Goal: Transaction & Acquisition: Purchase product/service

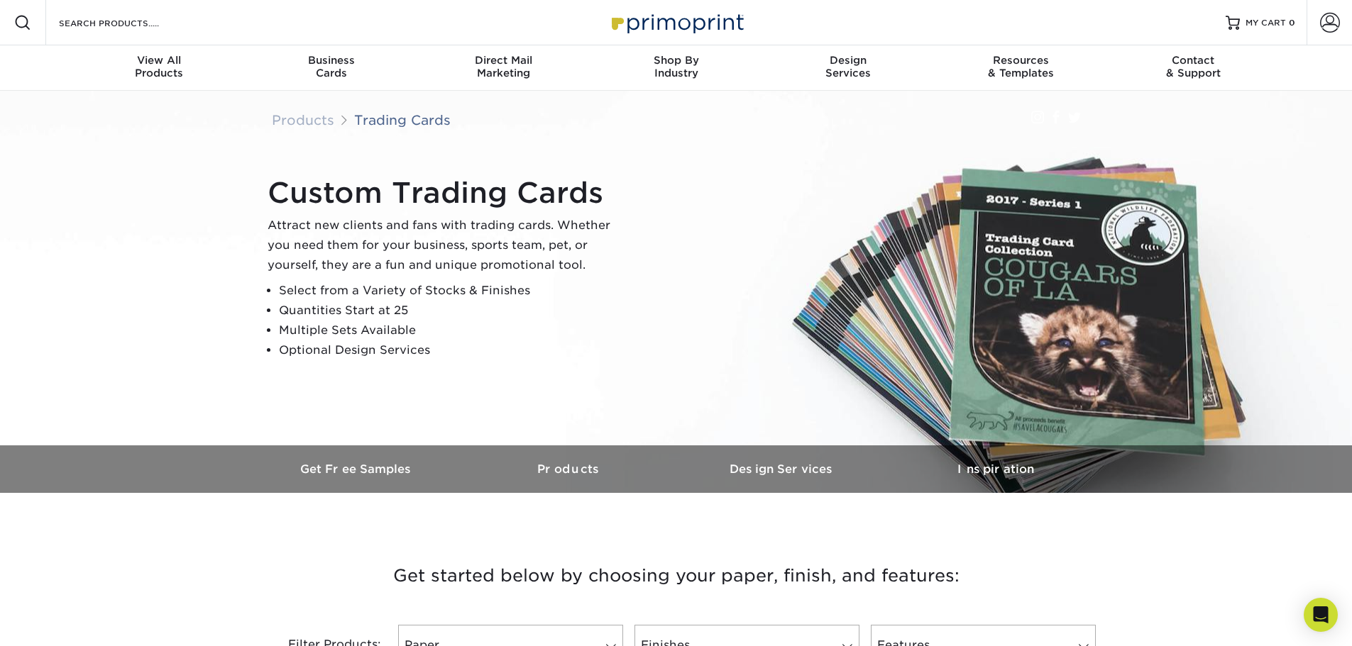
click at [937, 533] on div "Get started below by choosing your paper, finish, and features: Filtered Matche…" at bounding box center [675, 613] width 851 height 173
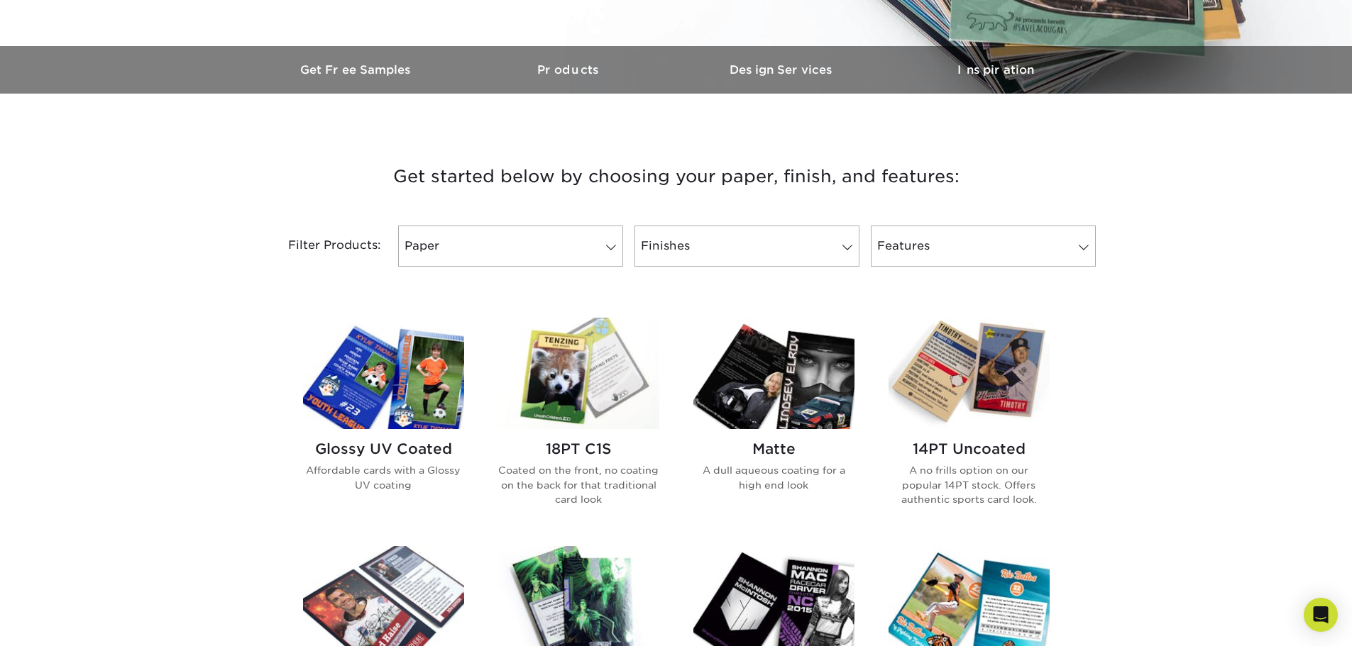
scroll to position [362, 0]
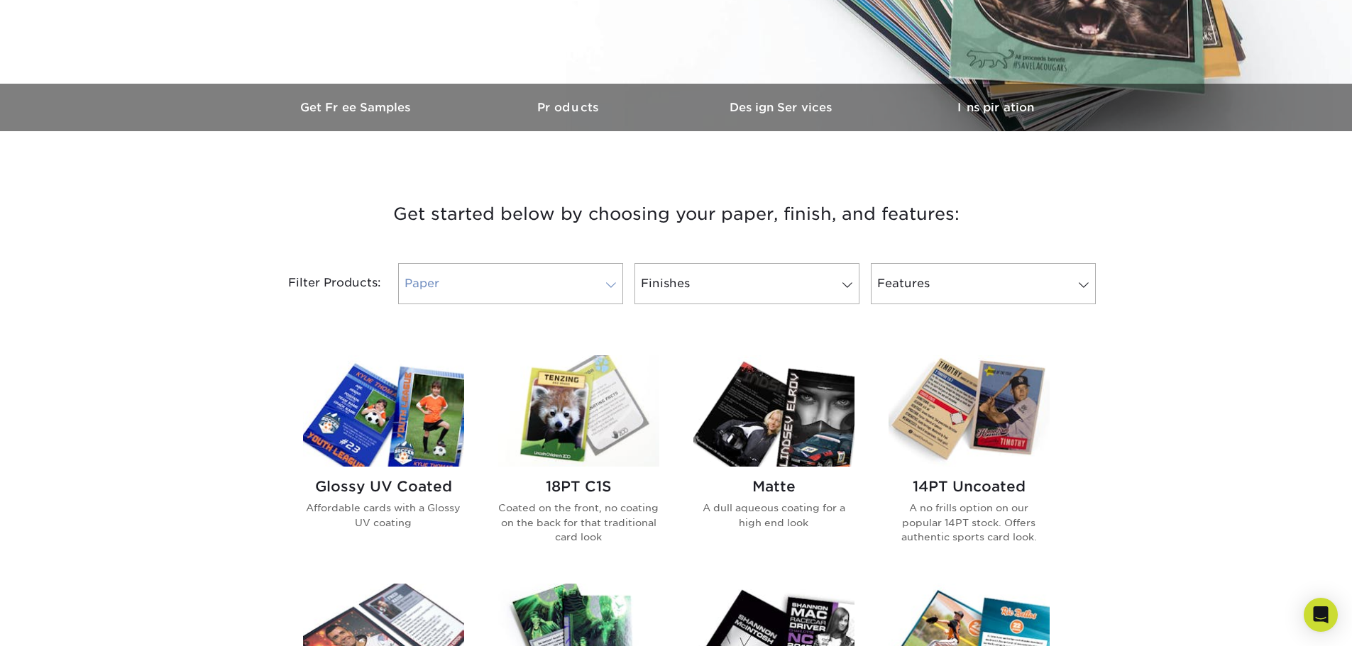
click at [595, 276] on link "Paper" at bounding box center [510, 283] width 225 height 41
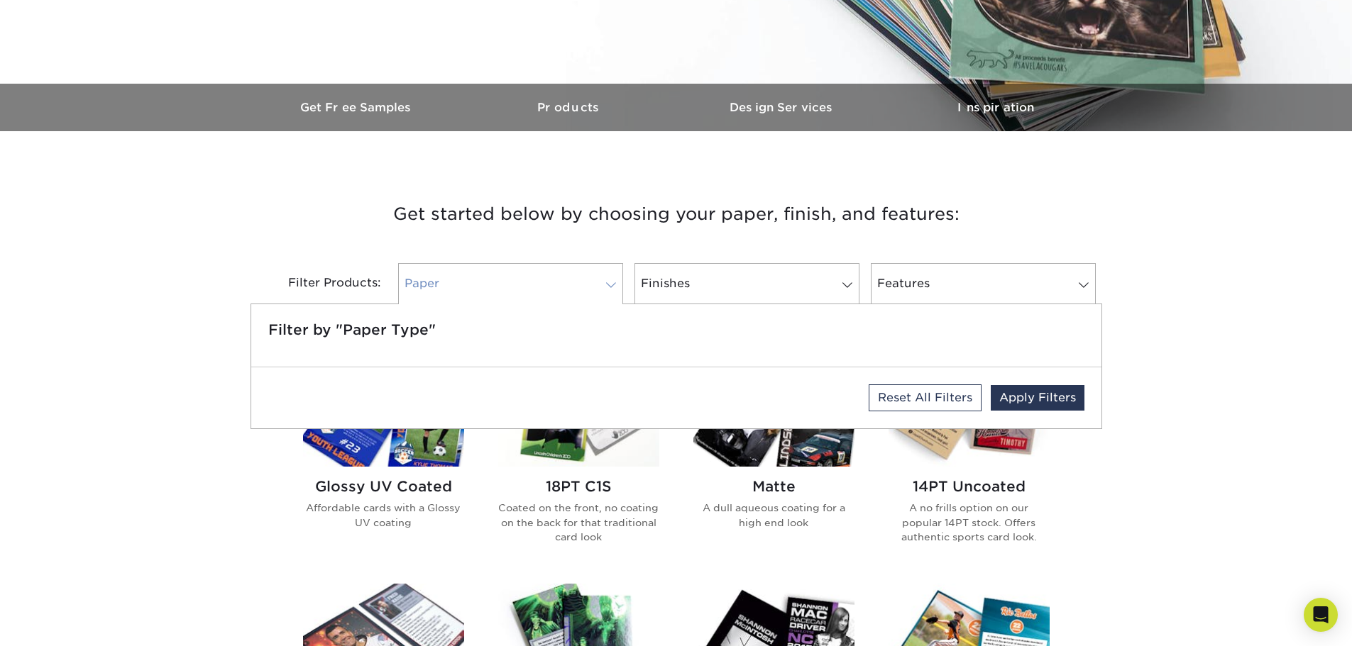
click at [584, 282] on link "Paper" at bounding box center [510, 283] width 225 height 41
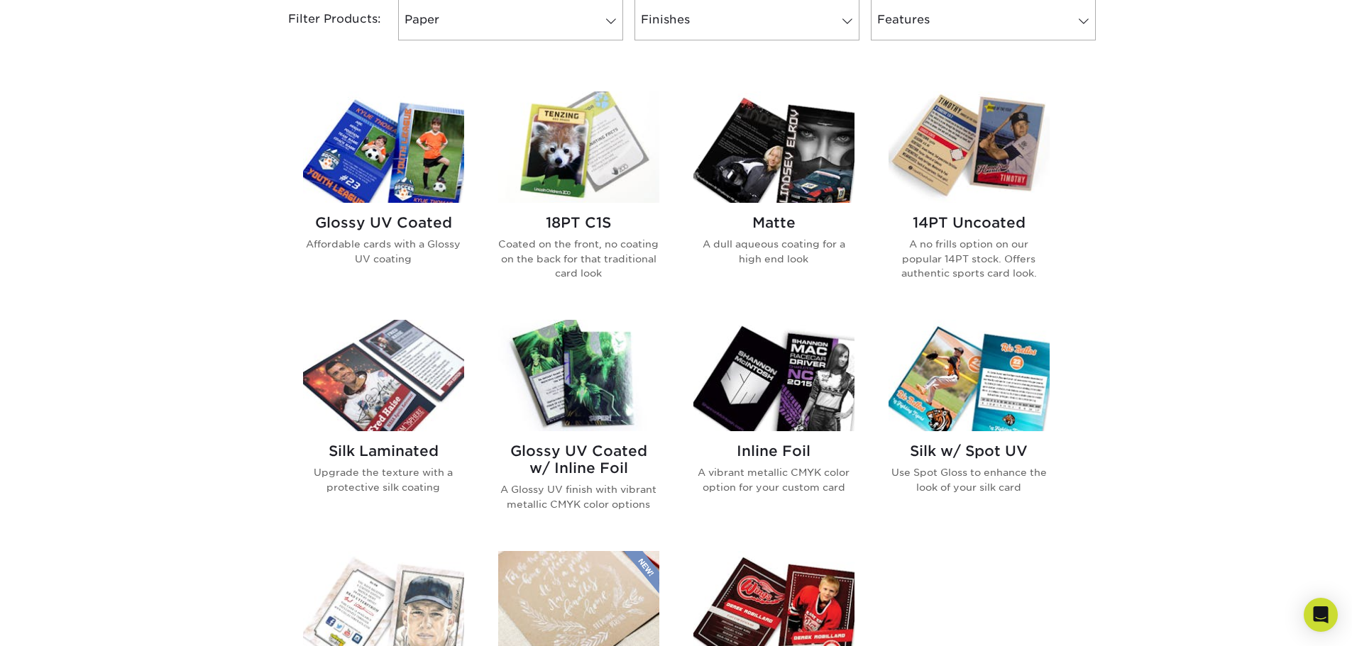
scroll to position [575, 0]
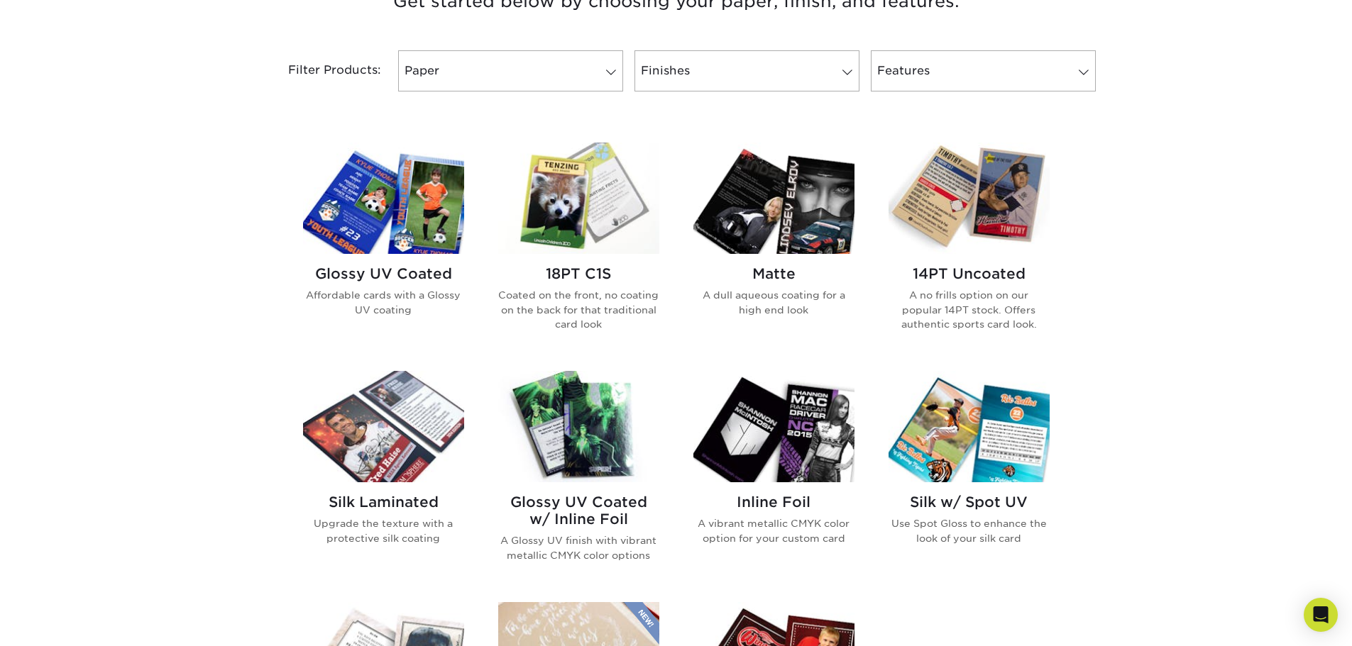
click at [397, 190] on img at bounding box center [383, 198] width 161 height 111
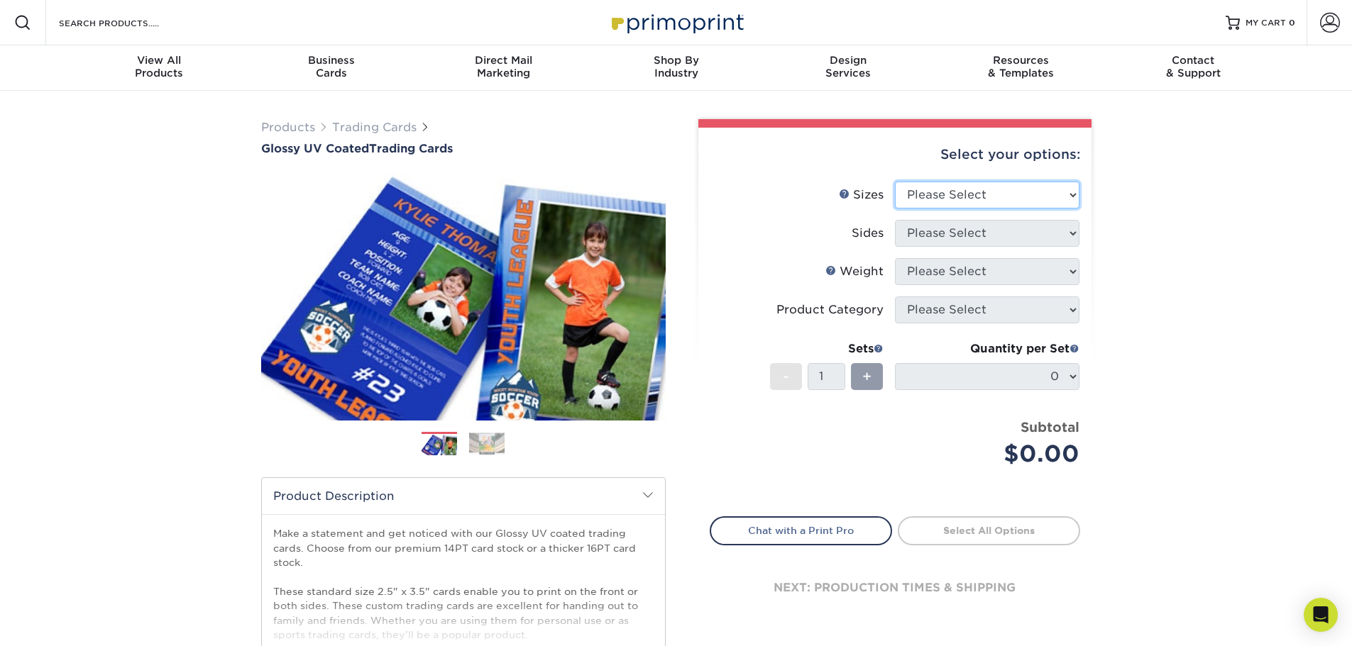
click at [1008, 202] on select "Please Select 2.5" x 3.5"" at bounding box center [987, 195] width 184 height 27
select select "2.50x3.50"
click at [895, 182] on select "Please Select 2.5" x 3.5"" at bounding box center [987, 195] width 184 height 27
click at [971, 234] on select "Please Select Print Both Sides Print Front Only" at bounding box center [987, 233] width 184 height 27
select select "13abbda7-1d64-4f25-8bb2-c179b224825d"
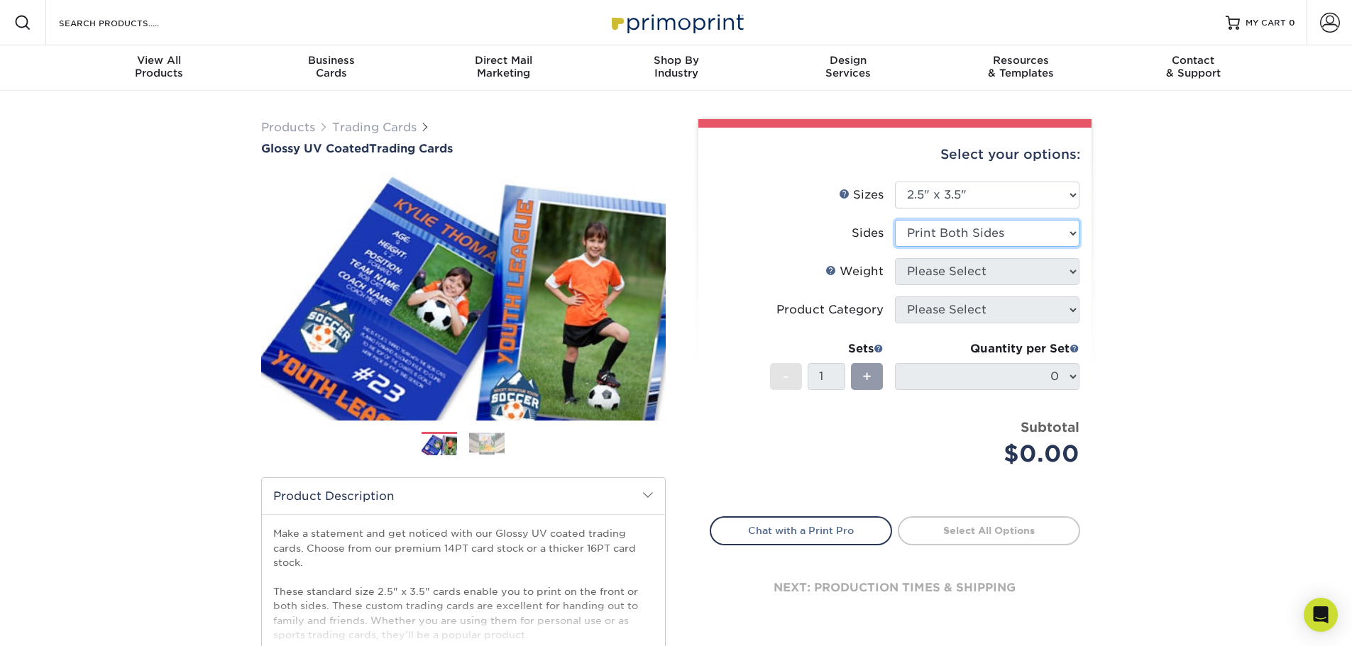
click at [895, 220] on select "Please Select Print Both Sides Print Front Only" at bounding box center [987, 233] width 184 height 27
click at [988, 265] on select "Please Select 16PT 14PT 18PT C1S" at bounding box center [987, 271] width 184 height 27
select select "16PT"
click at [895, 258] on select "Please Select 16PT 14PT 18PT C1S" at bounding box center [987, 271] width 184 height 27
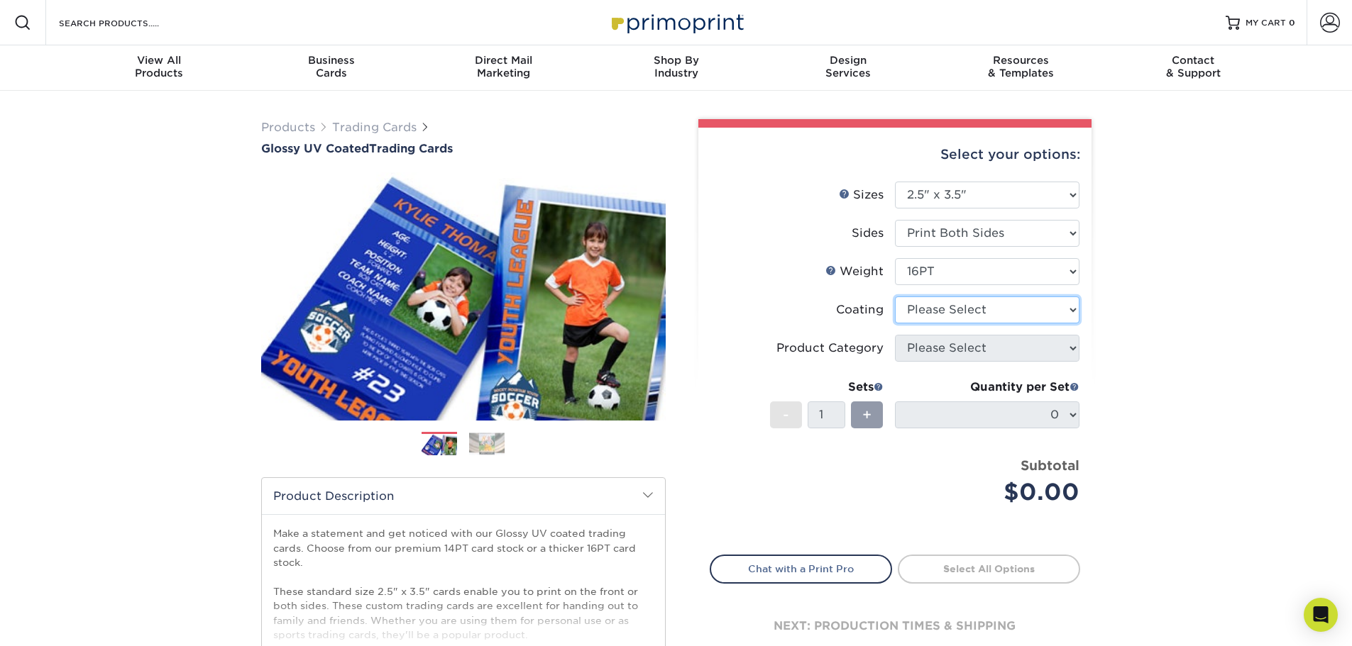
click at [996, 305] on select at bounding box center [987, 310] width 184 height 27
click at [895, 297] on select at bounding box center [987, 310] width 184 height 27
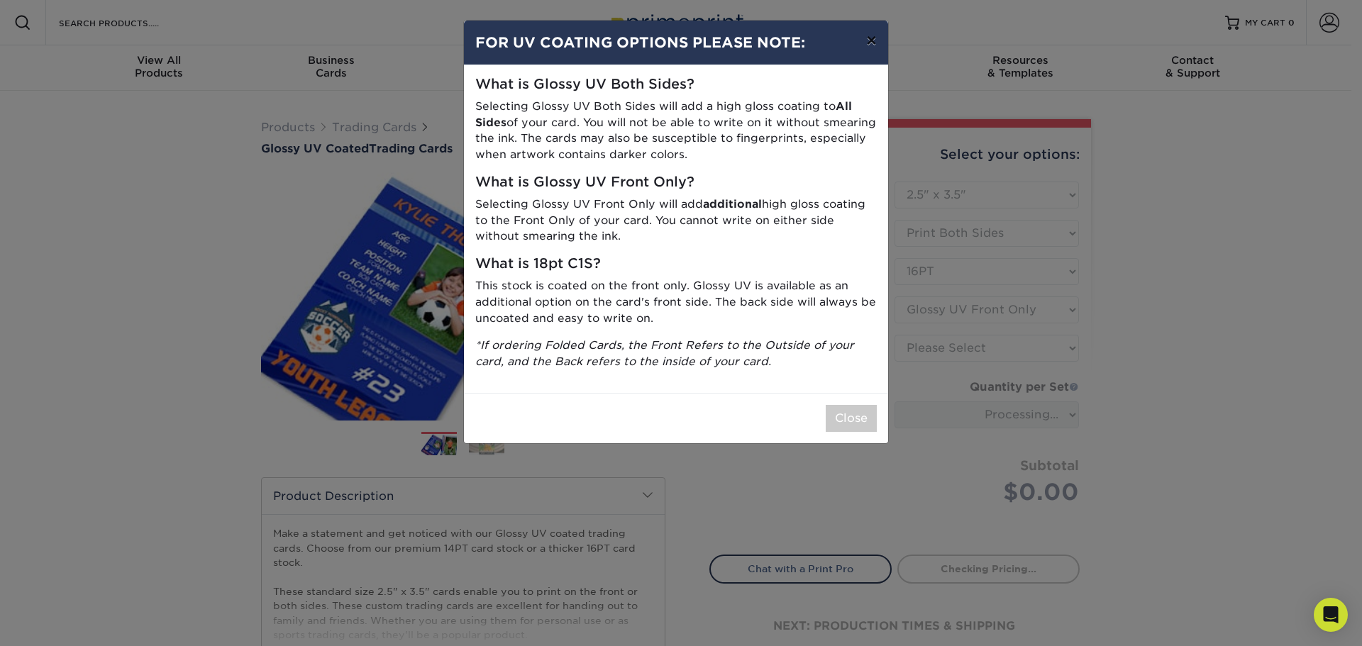
click at [867, 35] on button "×" at bounding box center [871, 41] width 33 height 40
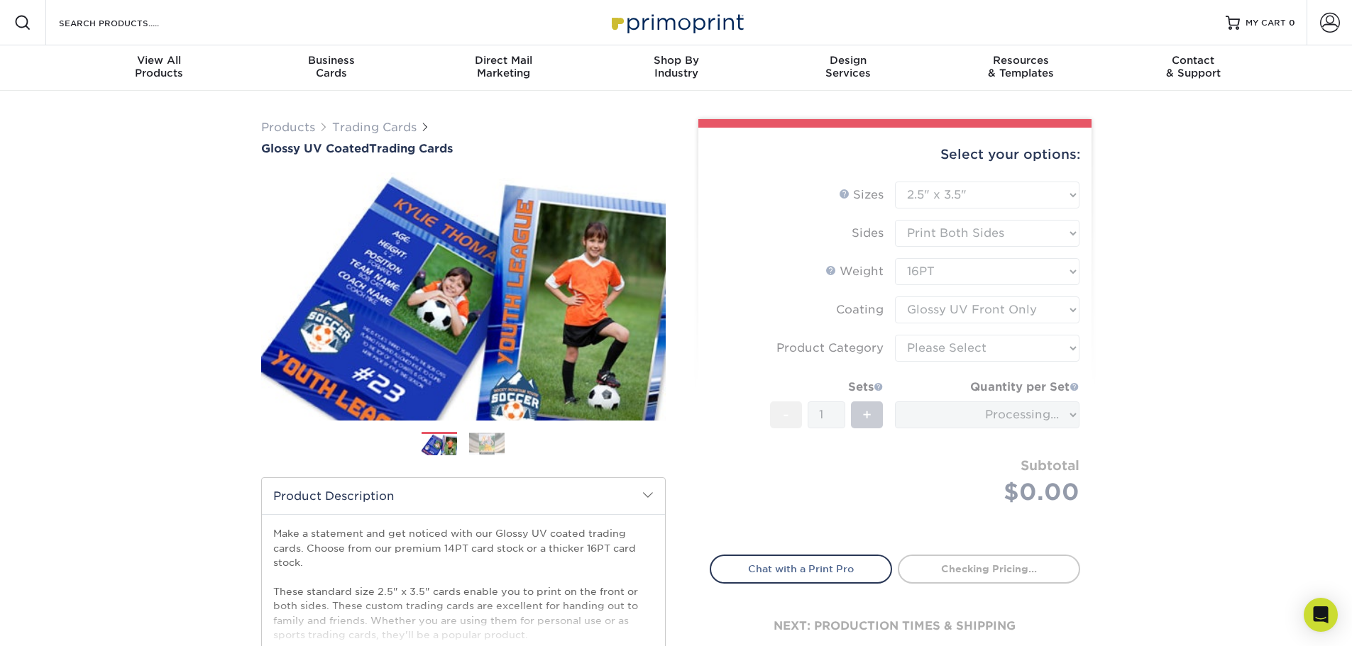
click at [1020, 314] on form "Sizes Help Sizes Please Select 2.5" x 3.5" Sides Please Select 16PT - 1" at bounding box center [895, 360] width 370 height 357
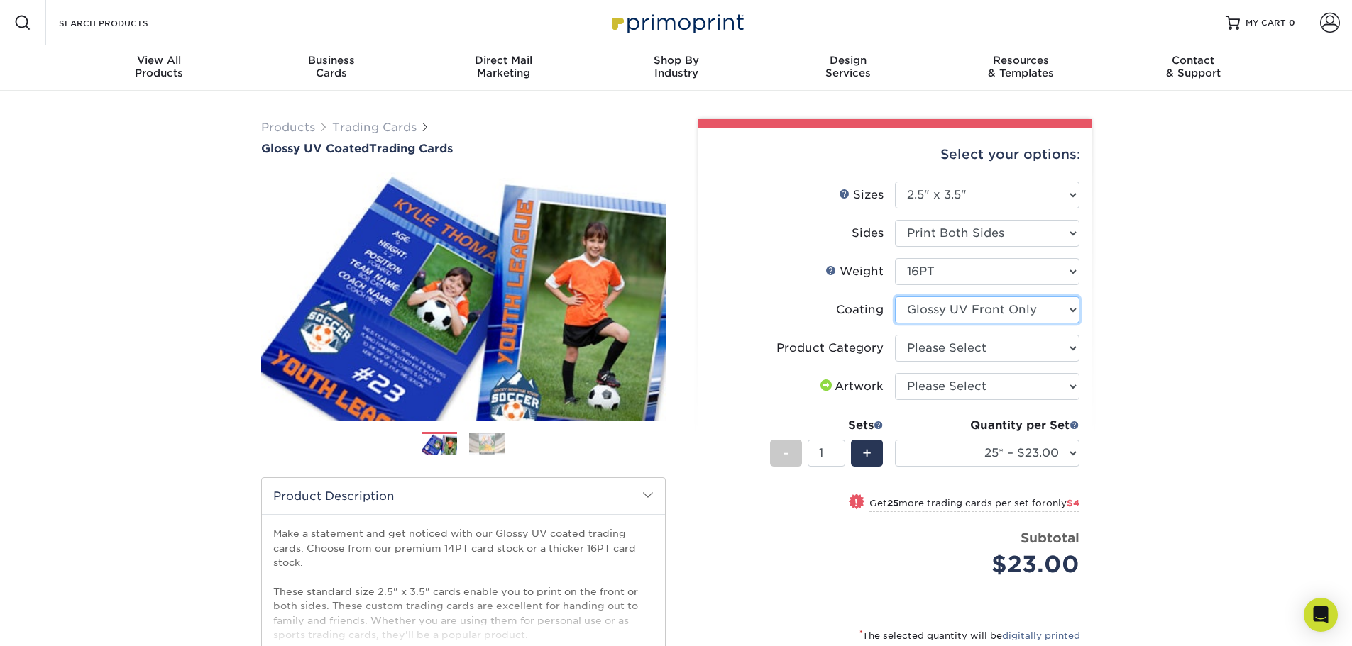
click at [1026, 308] on select at bounding box center [987, 310] width 184 height 27
select select "ae367451-b2b8-45df-a344-0f05b6a12993"
click at [895, 297] on select at bounding box center [987, 310] width 184 height 27
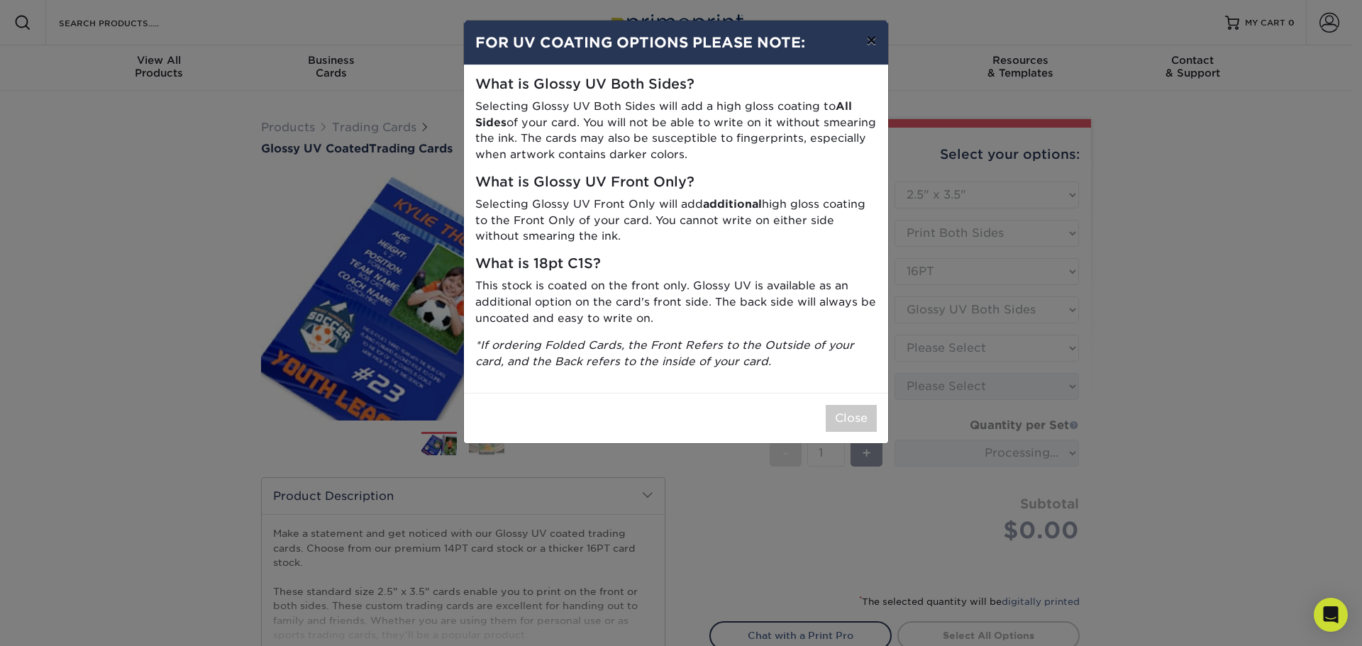
click at [878, 47] on button "×" at bounding box center [871, 41] width 33 height 40
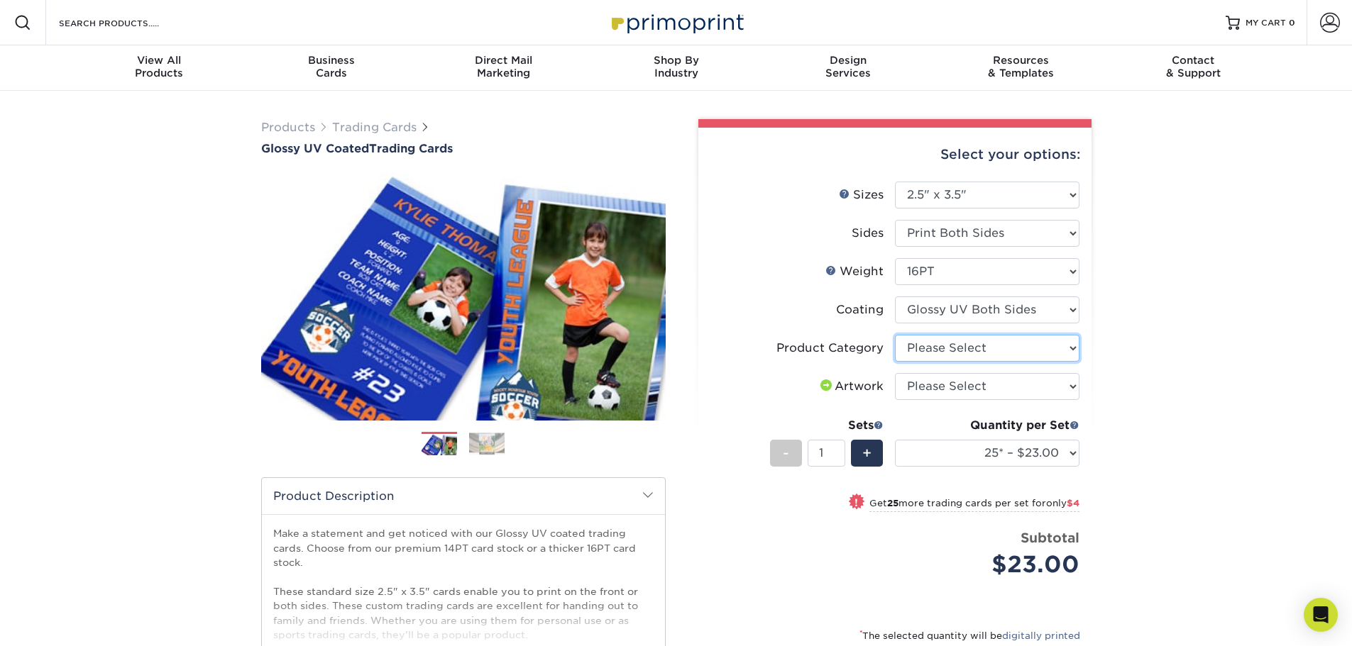
click at [1025, 355] on select "Please Select Trading Cards" at bounding box center [987, 348] width 184 height 27
select select "c2f9bce9-36c2-409d-b101-c29d9d031e18"
click at [895, 335] on select "Please Select Trading Cards" at bounding box center [987, 348] width 184 height 27
click at [981, 456] on select "25* – $23.00 50* – $27.00 75* – $33.00 100* – $37.00 250* – $47.00 500 – $58.00…" at bounding box center [987, 453] width 184 height 27
select select "50* – $27.00"
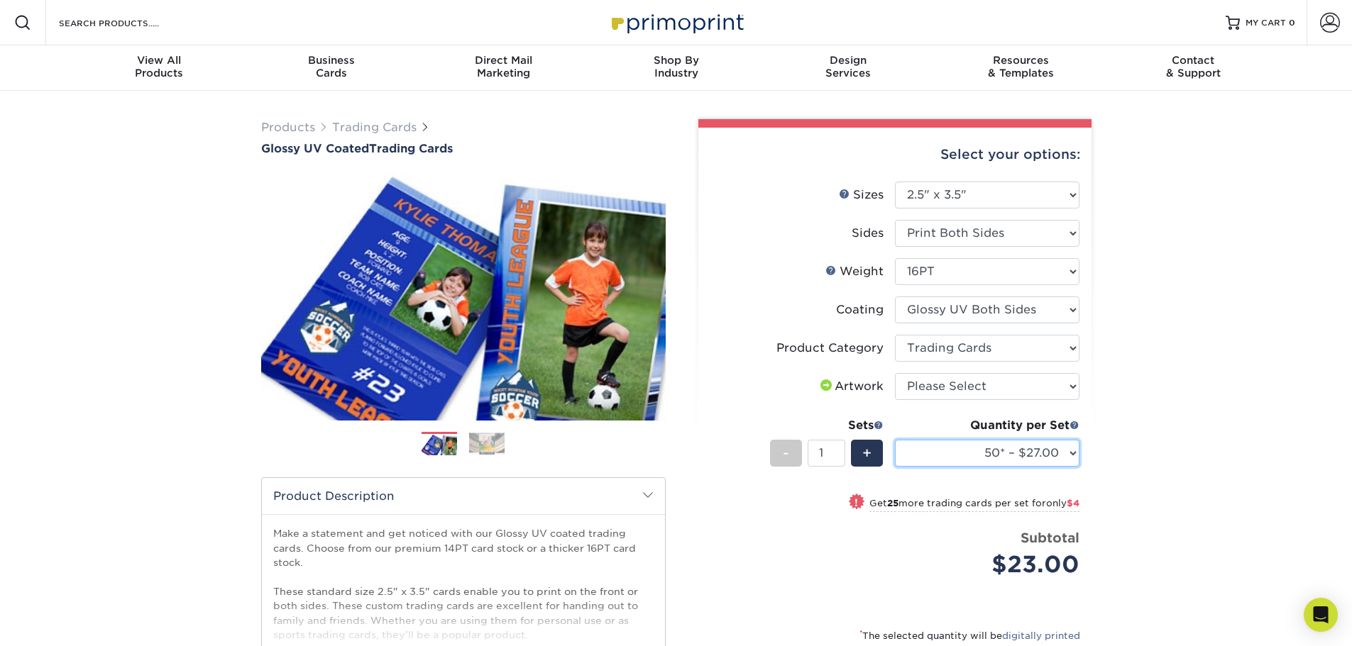
click at [895, 440] on select "25* – $23.00 50* – $27.00 75* – $33.00 100* – $37.00 250* – $47.00 500 – $58.00…" at bounding box center [987, 453] width 184 height 27
